Goal: Answer question/provide support: Answer question/provide support

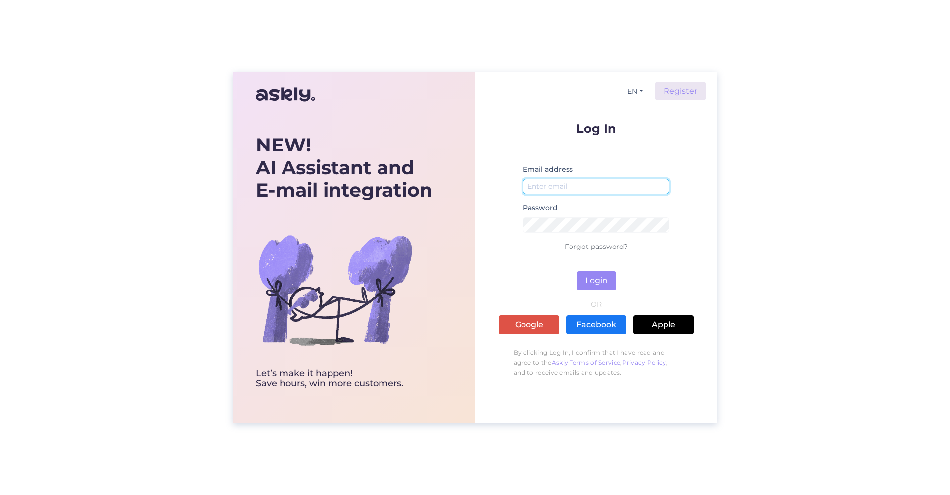
type input "[EMAIL_ADDRESS][DOMAIN_NAME]"
click at [596, 281] on button "Login" at bounding box center [596, 280] width 39 height 19
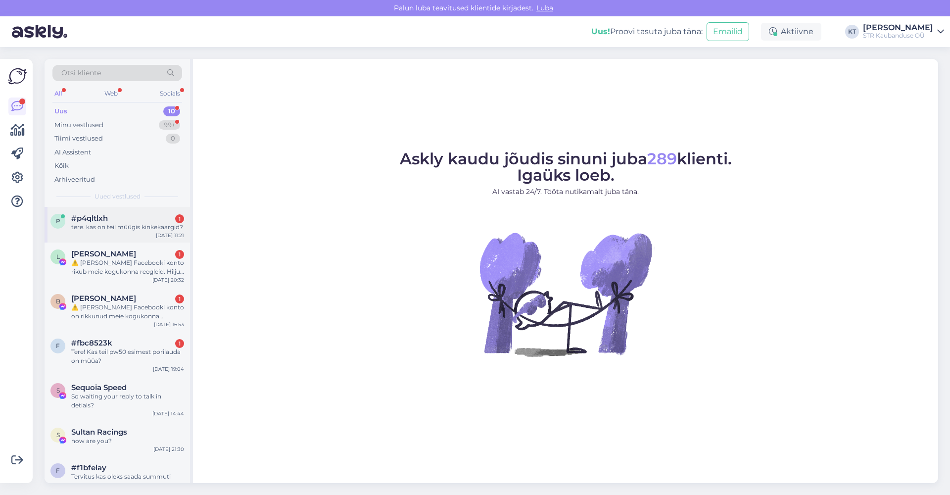
click at [141, 225] on div "tere. kas on teil müügis kinkekaargid?" at bounding box center [127, 227] width 113 height 9
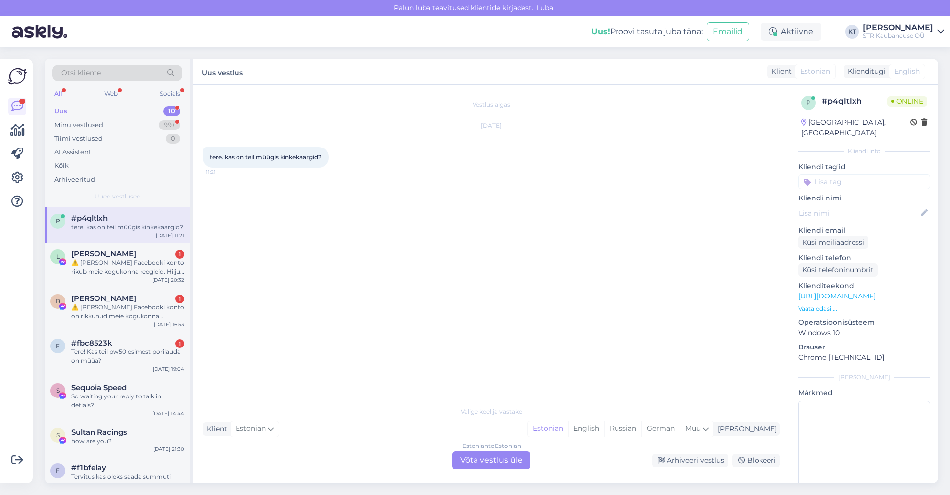
click at [495, 460] on div "Estonian to Estonian Võta vestlus üle" at bounding box center [491, 460] width 78 height 18
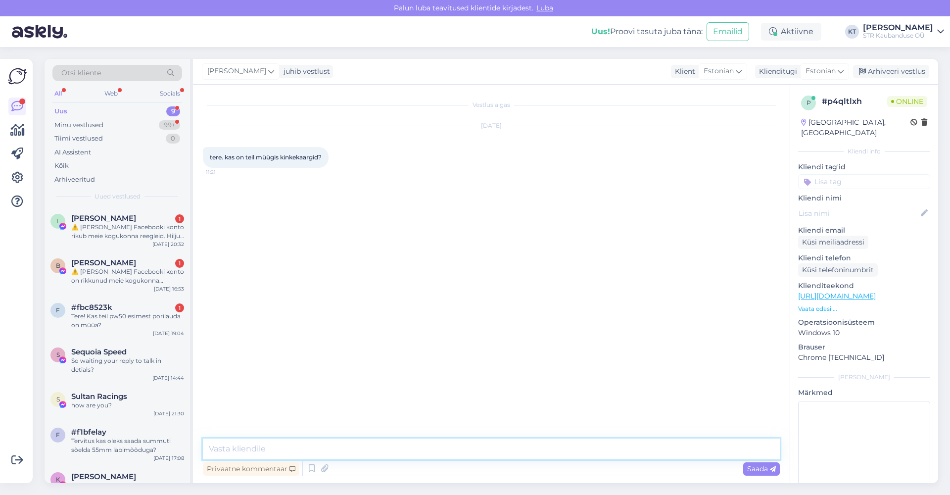
click at [299, 440] on textarea at bounding box center [491, 449] width 577 height 21
type textarea "Tere. Jah meil on müügis 20 ja 50"
type textarea "20 ja 50€"
click at [93, 240] on div "L [PERSON_NAME] 1 ⚠️ Teie Facebooki konto rikub meie kogukonna reegleid. Hiljut…" at bounding box center [118, 229] width 146 height 45
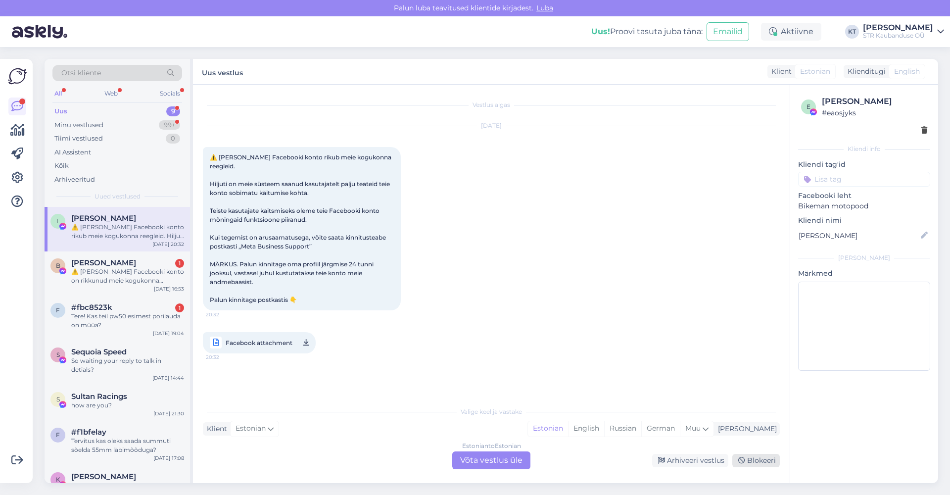
click at [766, 461] on div "Blokeeri" at bounding box center [757, 460] width 48 height 13
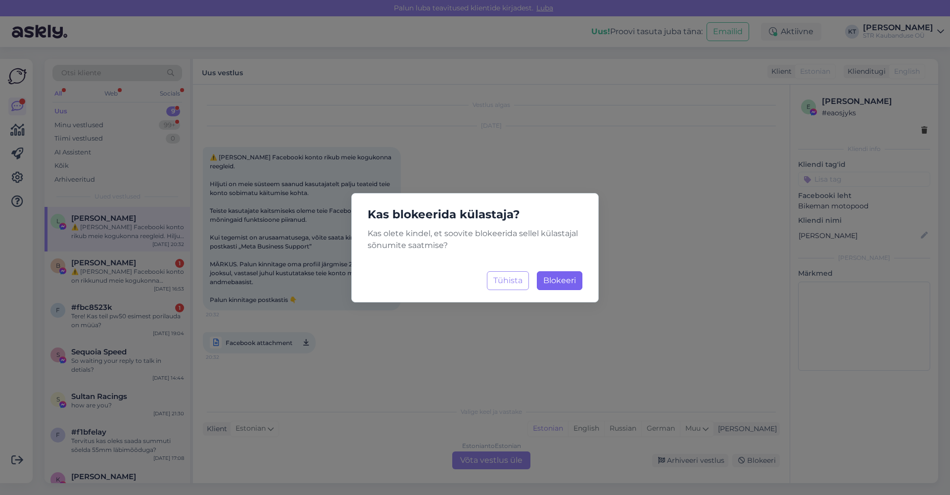
click at [568, 273] on button "Blokeeri Laadimine..." at bounding box center [560, 280] width 46 height 19
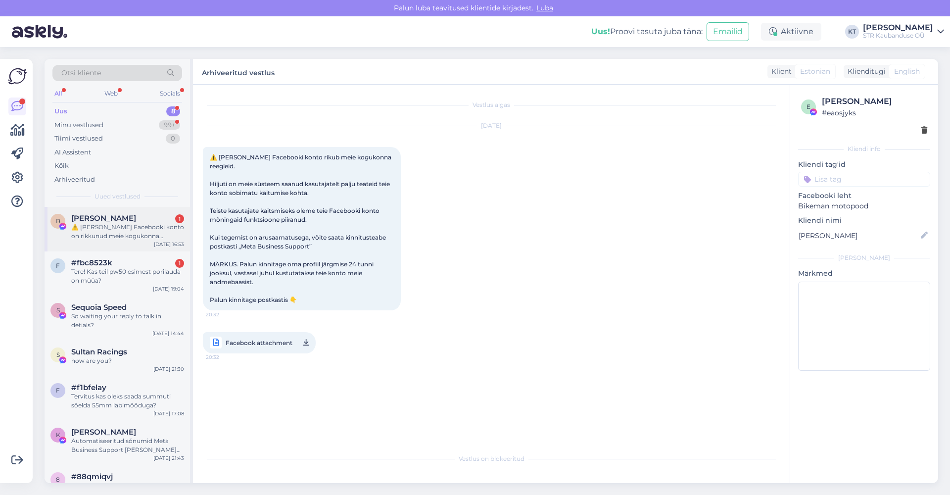
click at [133, 227] on div "⚠️ [PERSON_NAME] Facebooki konto on rikkunud meie kogukonna standardeid. Meie s…" at bounding box center [127, 232] width 113 height 18
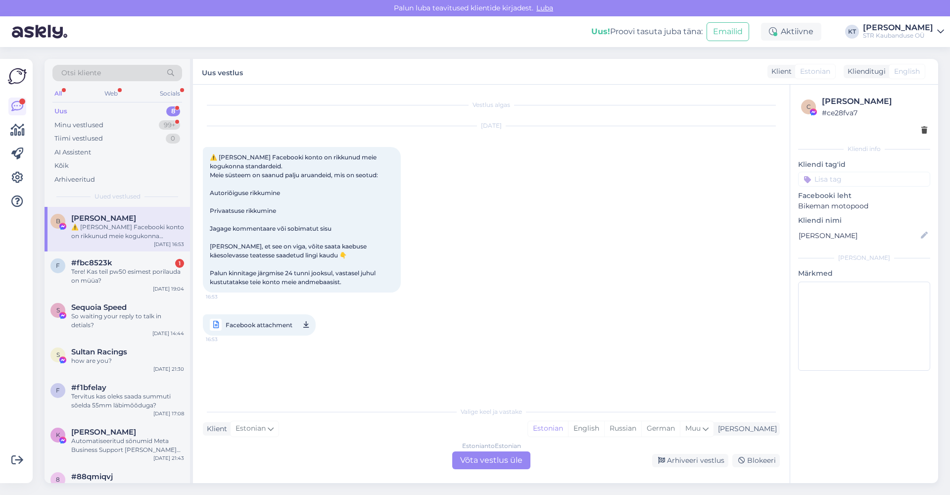
click at [757, 453] on div "Estonian to Estonian Võta vestlus üle Arhiveeri vestlus Blokeeri" at bounding box center [491, 460] width 577 height 18
click at [757, 455] on div "Blokeeri" at bounding box center [757, 460] width 48 height 13
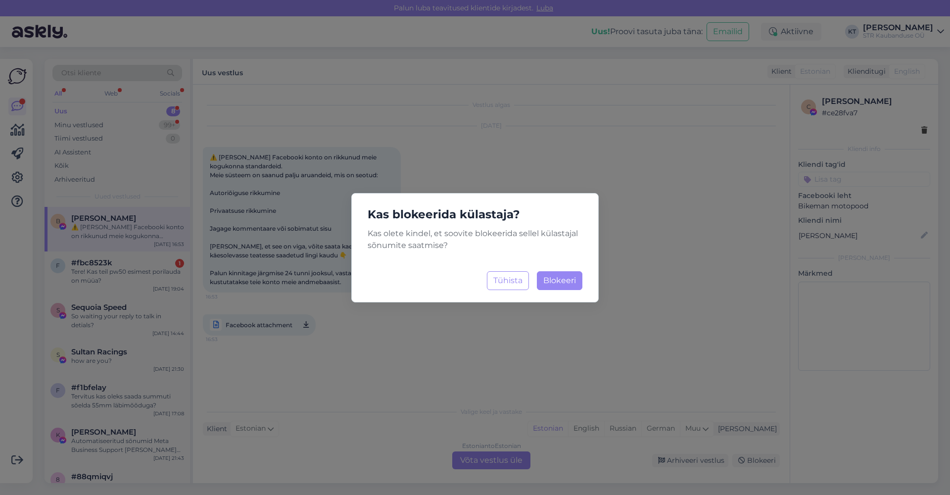
click at [559, 275] on button "Blokeeri Laadimine..." at bounding box center [560, 280] width 46 height 19
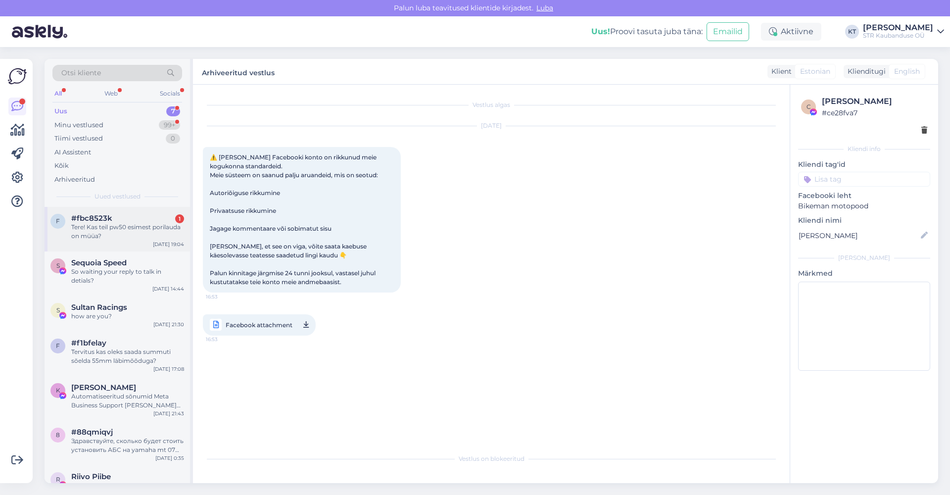
click at [101, 214] on span "#fbc8523k" at bounding box center [91, 218] width 41 height 9
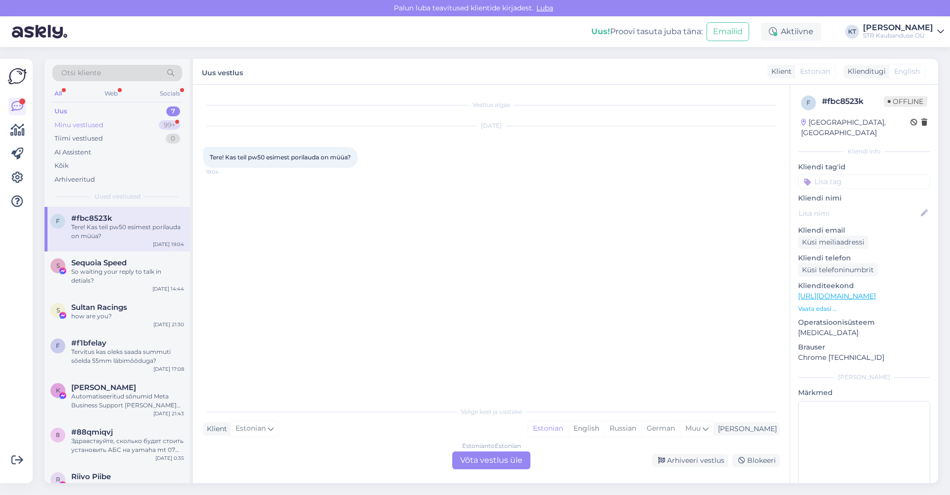
click at [101, 119] on div "Minu vestlused 99+" at bounding box center [117, 125] width 130 height 14
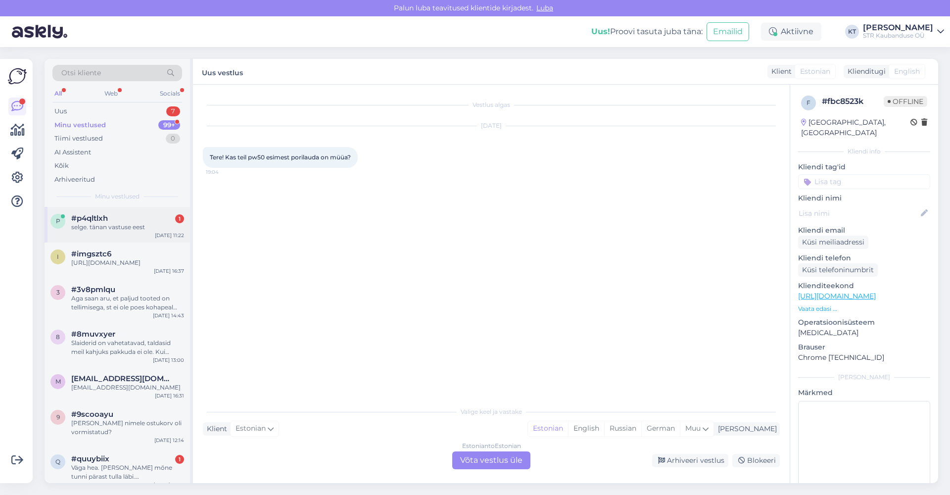
click at [127, 217] on div "#p4qltlxh 1" at bounding box center [127, 218] width 113 height 9
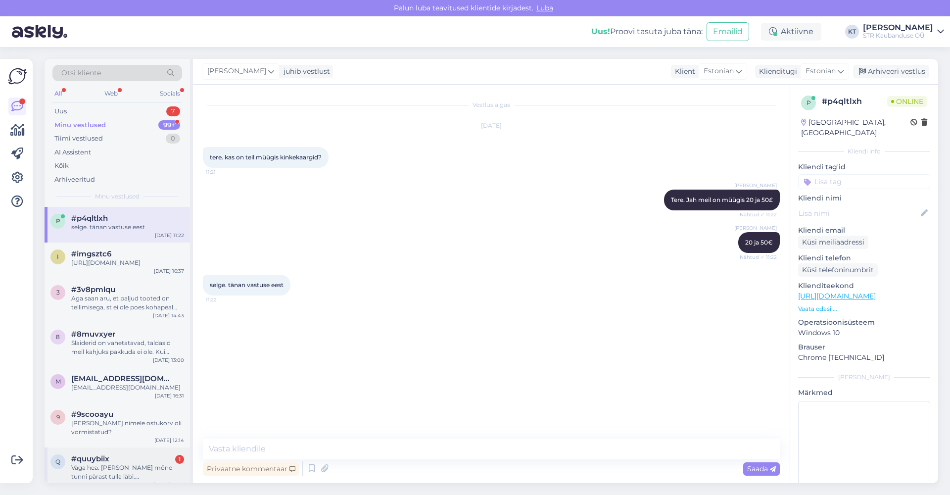
click at [145, 462] on div "#quuybiix 1" at bounding box center [127, 458] width 113 height 9
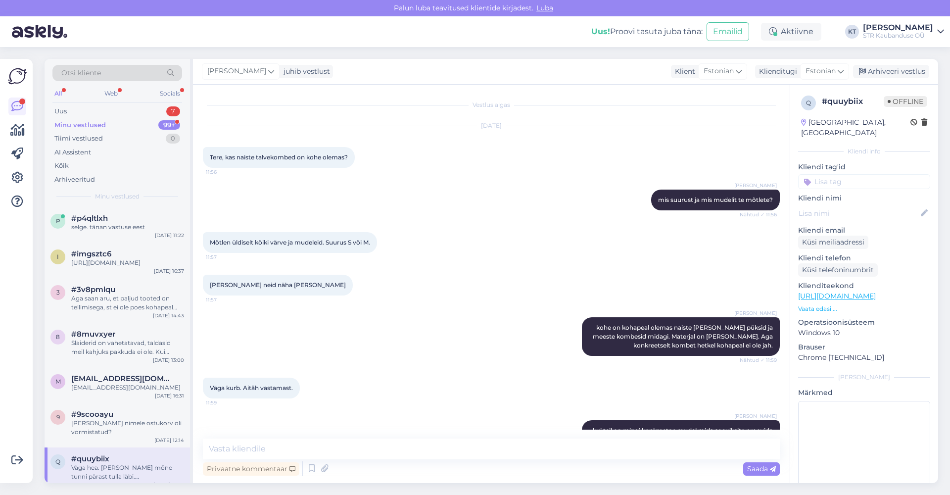
scroll to position [629, 0]
